Goal: Find contact information: Find contact information

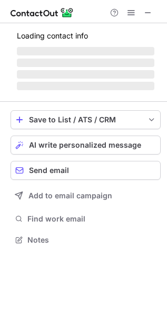
scroll to position [238, 167]
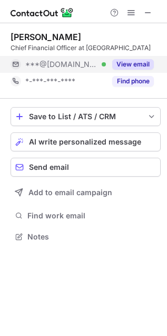
click at [111, 73] on div "View email" at bounding box center [130, 64] width 48 height 17
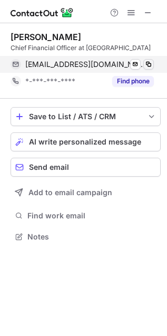
click at [146, 69] on span at bounding box center [148, 64] width 8 height 8
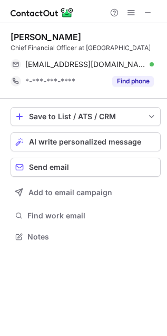
scroll to position [238, 167]
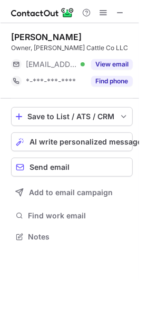
scroll to position [229, 167]
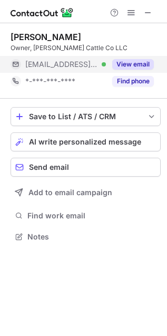
click at [126, 64] on button "View email" at bounding box center [133, 64] width 42 height 11
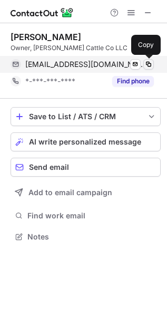
click at [151, 66] on span at bounding box center [148, 64] width 8 height 8
